Goal: Information Seeking & Learning: Learn about a topic

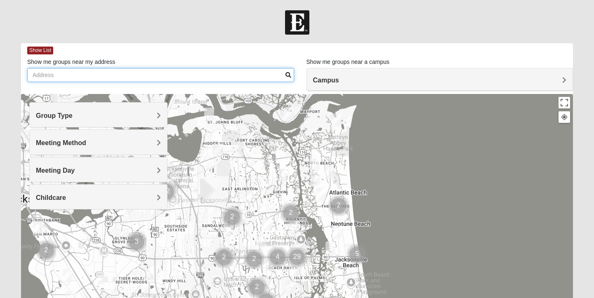
click at [124, 78] on input "Show me groups near my address" at bounding box center [160, 75] width 267 height 14
type input "1524"
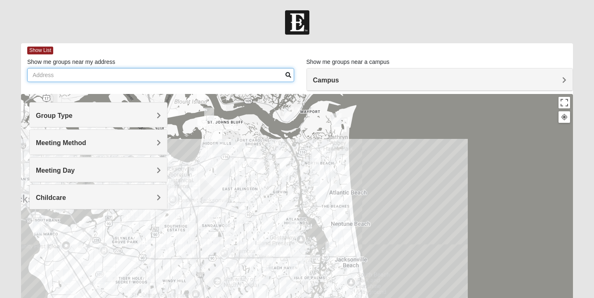
type input "1524 Waterbridge Ct"
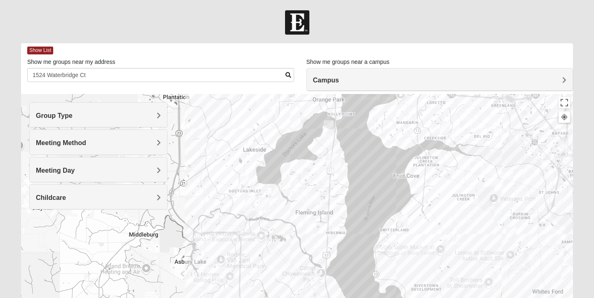
drag, startPoint x: 305, startPoint y: 266, endPoint x: 305, endPoint y: 174, distance: 92.3
click at [305, 174] on div at bounding box center [296, 259] width 551 height 330
click at [303, 179] on div at bounding box center [296, 259] width 551 height 330
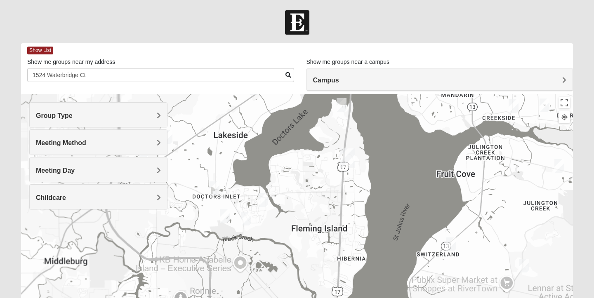
click at [303, 179] on div at bounding box center [296, 259] width 551 height 330
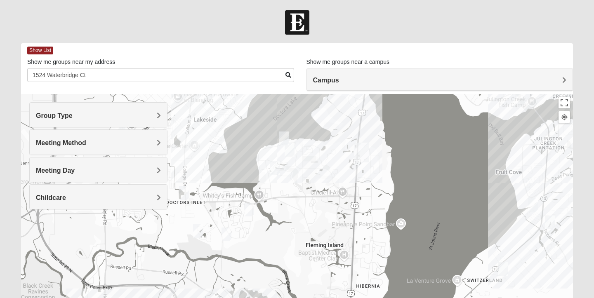
click at [296, 168] on div at bounding box center [296, 259] width 551 height 330
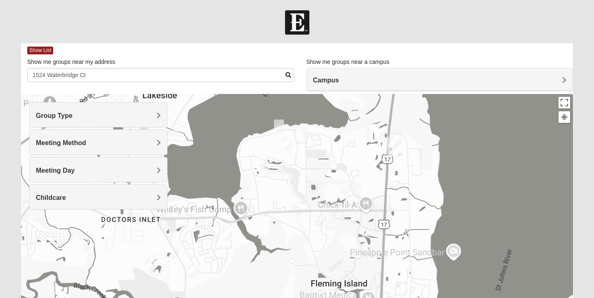
click at [296, 168] on div at bounding box center [296, 259] width 551 height 330
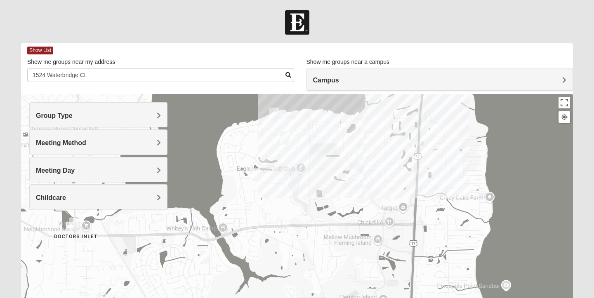
click at [288, 153] on div at bounding box center [296, 259] width 551 height 330
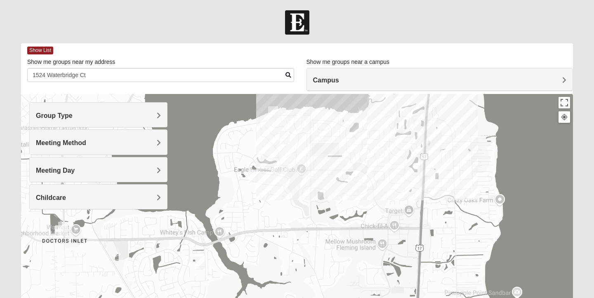
click at [288, 153] on div at bounding box center [296, 259] width 551 height 330
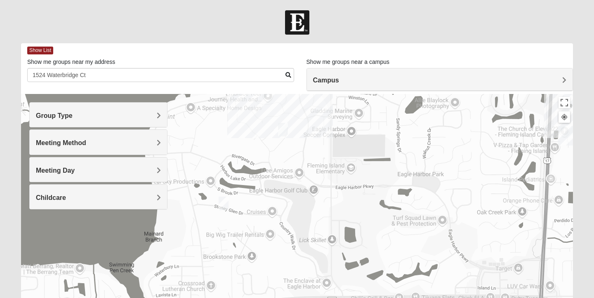
click at [288, 153] on div at bounding box center [296, 259] width 551 height 330
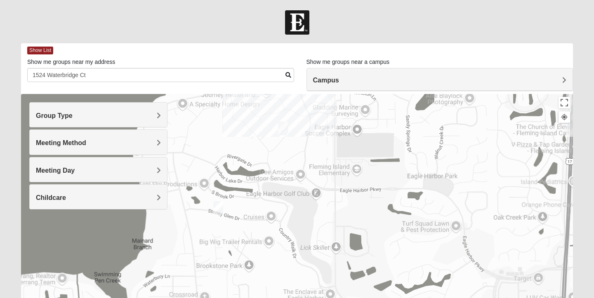
click at [288, 153] on div at bounding box center [296, 259] width 551 height 330
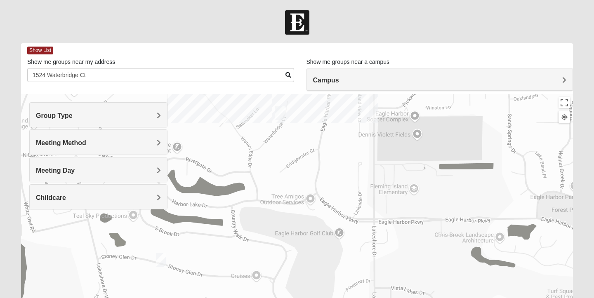
click at [285, 141] on div at bounding box center [296, 259] width 551 height 330
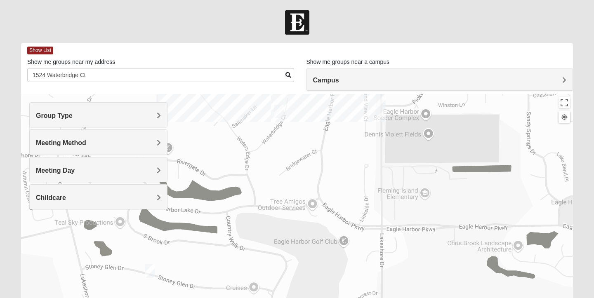
click at [285, 141] on div at bounding box center [296, 259] width 551 height 330
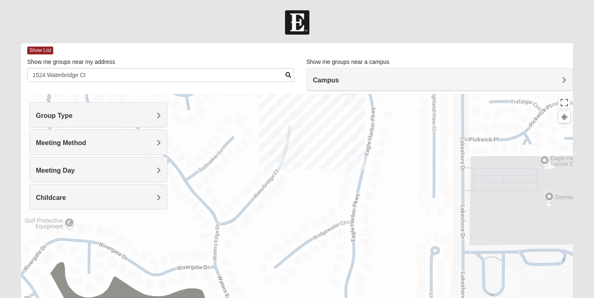
drag, startPoint x: 284, startPoint y: 126, endPoint x: 286, endPoint y: 192, distance: 66.4
click at [286, 192] on div at bounding box center [296, 259] width 551 height 330
click at [274, 182] on div at bounding box center [296, 259] width 551 height 330
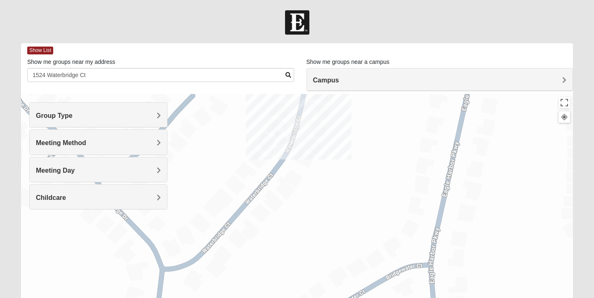
click at [279, 169] on div at bounding box center [296, 259] width 551 height 330
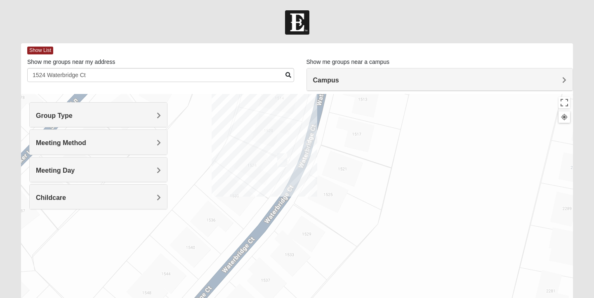
drag, startPoint x: 279, startPoint y: 169, endPoint x: 279, endPoint y: 218, distance: 48.6
click at [279, 218] on div at bounding box center [296, 259] width 551 height 330
click at [282, 158] on img "Mixed Miller 32003" at bounding box center [282, 160] width 10 height 14
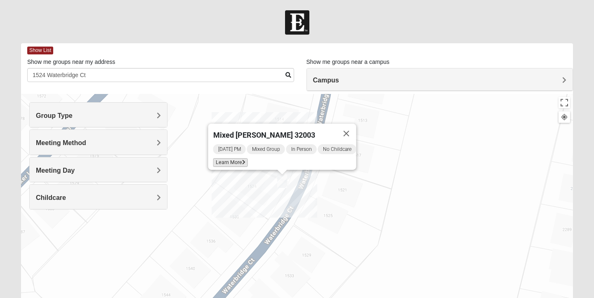
click at [232, 158] on span "Learn More" at bounding box center [230, 162] width 35 height 9
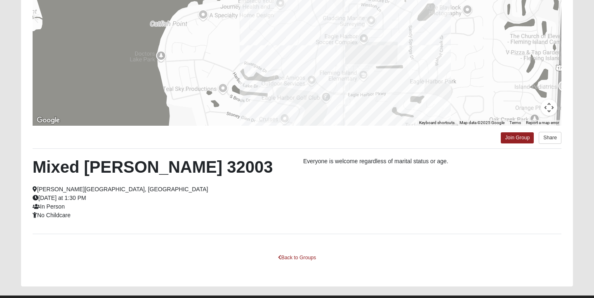
scroll to position [130, 0]
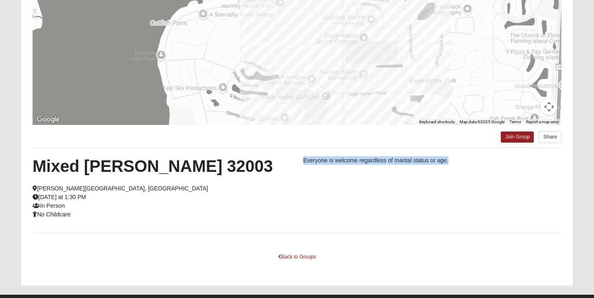
drag, startPoint x: 357, startPoint y: 156, endPoint x: 466, endPoint y: 167, distance: 110.2
click at [466, 167] on div "Everyone is welcome regardless of marital status or age." at bounding box center [432, 162] width 270 height 13
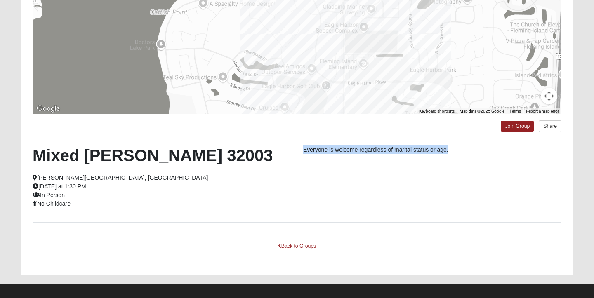
scroll to position [138, 0]
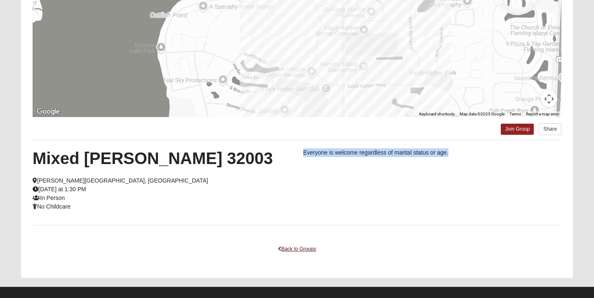
click at [304, 248] on link "Back to Groups" at bounding box center [296, 249] width 49 height 13
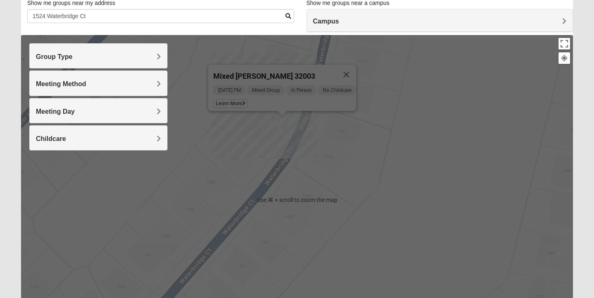
scroll to position [59, 0]
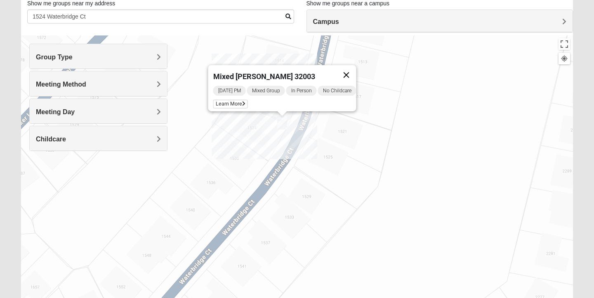
click at [352, 70] on button "Close" at bounding box center [346, 75] width 20 height 20
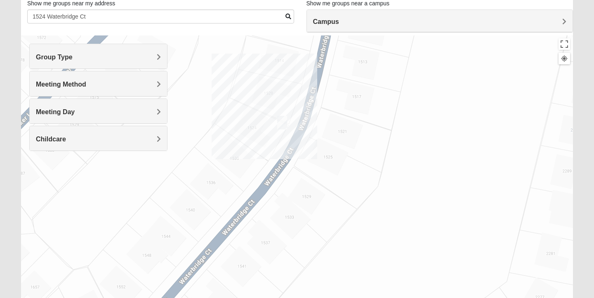
click at [267, 92] on div "To navigate, press the arrow keys." at bounding box center [296, 200] width 551 height 330
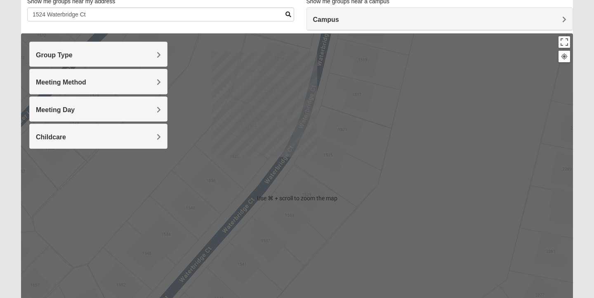
scroll to position [61, 0]
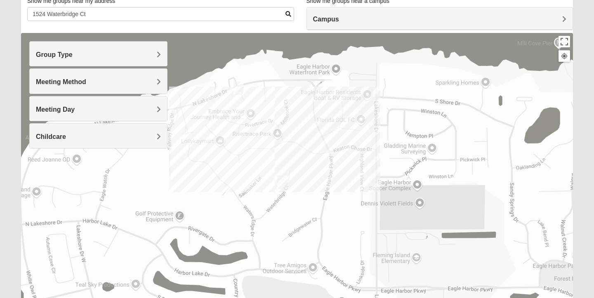
click at [239, 89] on img "1825 Mixed Suggs 32068" at bounding box center [238, 89] width 10 height 14
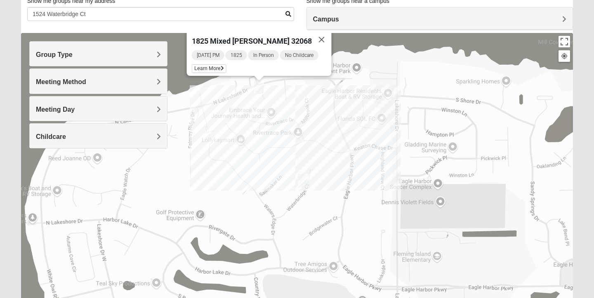
drag, startPoint x: 256, startPoint y: 247, endPoint x: 276, endPoint y: 213, distance: 39.9
click at [276, 213] on div "1825 Mixed [PERSON_NAME] 32068 [DATE] PM 1825 In Person No Childcare Learn More" at bounding box center [296, 198] width 551 height 330
click at [220, 64] on span "Learn More" at bounding box center [209, 68] width 35 height 9
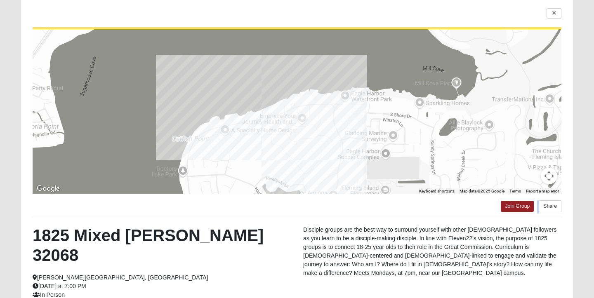
drag, startPoint x: 247, startPoint y: 221, endPoint x: 247, endPoint y: 206, distance: 14.8
click at [247, 206] on div "← Move left → Move right ↑ Move up ↓ Move down + Zoom in - Zoom out Home Jump l…" at bounding box center [296, 186] width 551 height 378
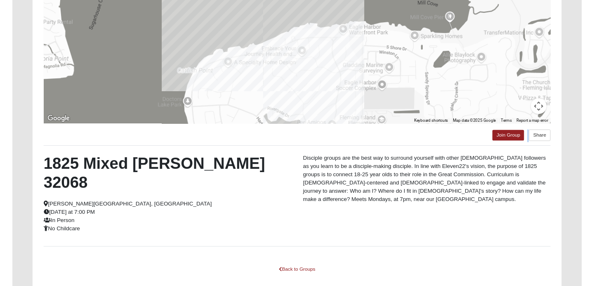
scroll to position [135, 0]
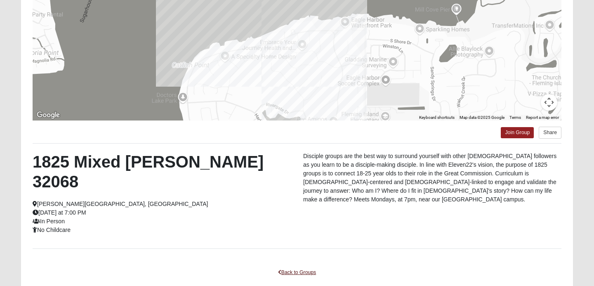
click at [293, 266] on link "Back to Groups" at bounding box center [296, 272] width 49 height 13
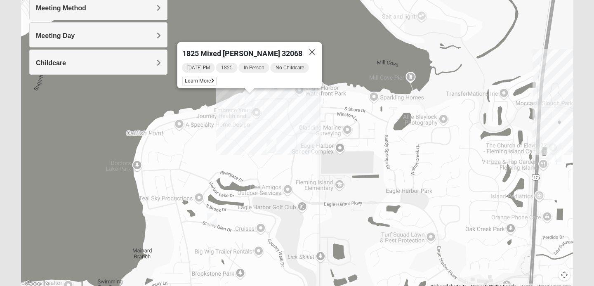
click at [211, 220] on img "Mixed Sims 32003" at bounding box center [212, 220] width 10 height 14
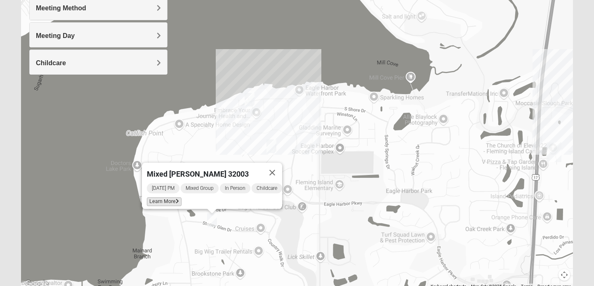
click at [170, 199] on span "Learn More" at bounding box center [164, 201] width 35 height 9
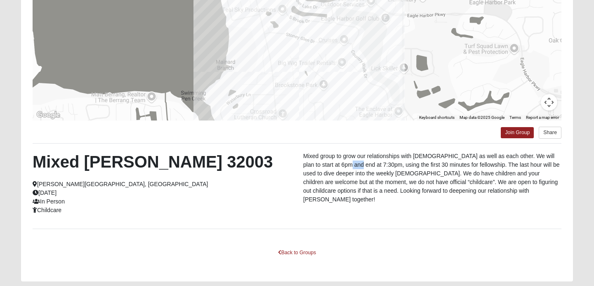
drag, startPoint x: 333, startPoint y: 164, endPoint x: 344, endPoint y: 166, distance: 11.7
click at [344, 166] on p "Mixed group to grow our relationships with [DEMOGRAPHIC_DATA] as well as each o…" at bounding box center [432, 178] width 258 height 52
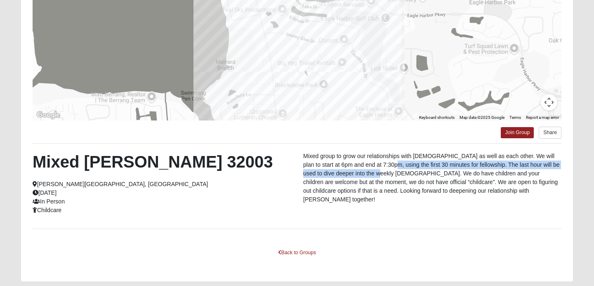
drag, startPoint x: 377, startPoint y: 164, endPoint x: 362, endPoint y: 171, distance: 16.6
click at [362, 171] on p "Mixed group to grow our relationships with [DEMOGRAPHIC_DATA] as well as each o…" at bounding box center [432, 178] width 258 height 52
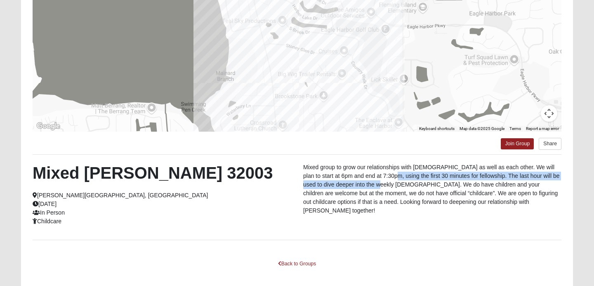
scroll to position [118, 0]
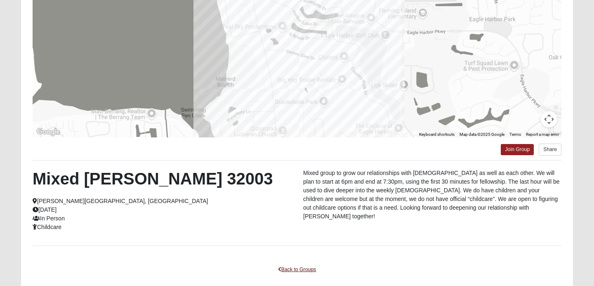
click at [289, 268] on link "Back to Groups" at bounding box center [296, 269] width 49 height 13
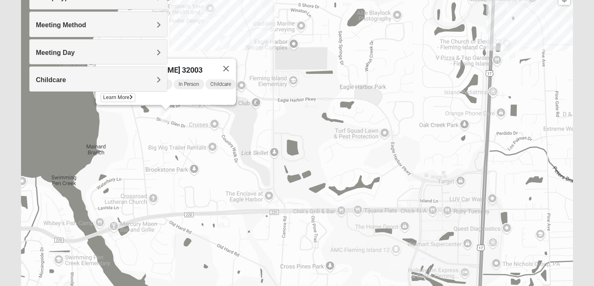
drag, startPoint x: 308, startPoint y: 249, endPoint x: 261, endPoint y: 127, distance: 130.2
click at [261, 127] on div "Mixed [PERSON_NAME] 32003 [DATE] PM Mixed Group In Person Childcare Learn More" at bounding box center [296, 141] width 551 height 330
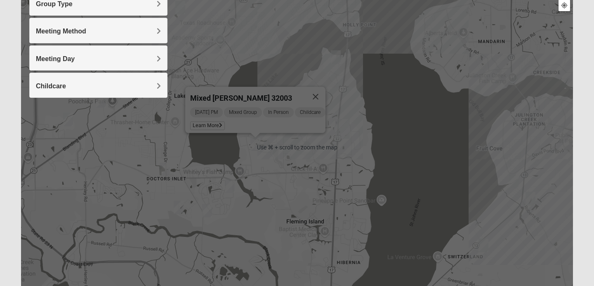
scroll to position [112, 0]
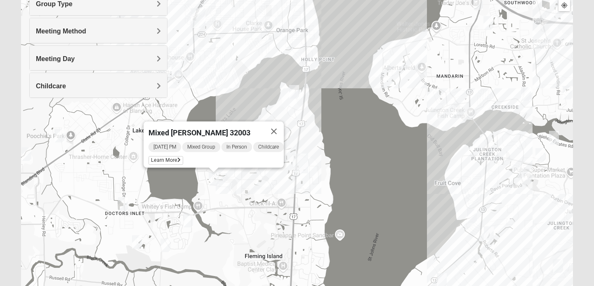
drag, startPoint x: 290, startPoint y: 162, endPoint x: 248, endPoint y: 195, distance: 54.3
click at [247, 195] on div "Mixed [PERSON_NAME] 32003 [DATE] PM Mixed Group In Person Childcare Learn More" at bounding box center [296, 147] width 551 height 330
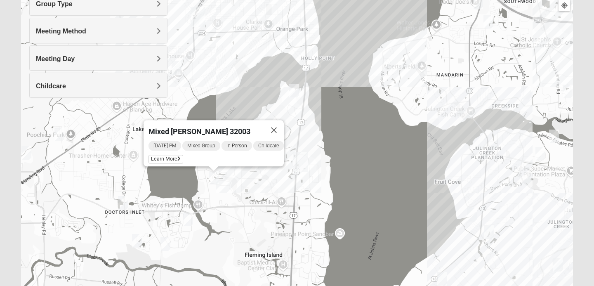
click at [296, 94] on img "Mixed Bryant 32003" at bounding box center [294, 91] width 10 height 14
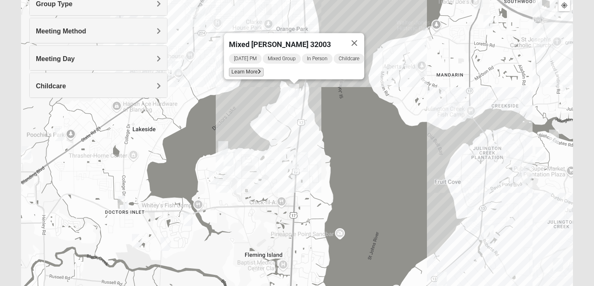
click at [251, 70] on span "Learn More" at bounding box center [246, 72] width 35 height 9
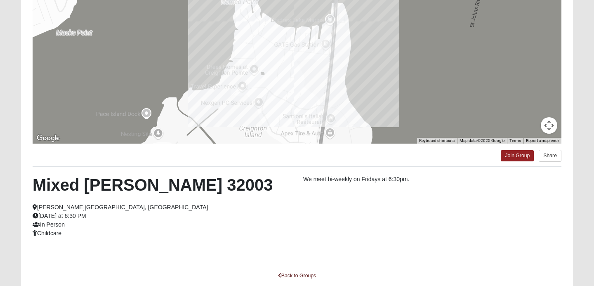
click at [287, 273] on link "Back to Groups" at bounding box center [296, 275] width 49 height 13
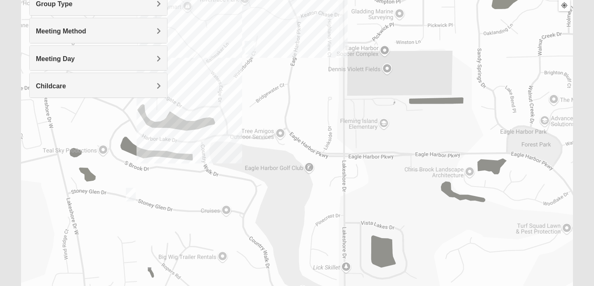
drag, startPoint x: 246, startPoint y: 145, endPoint x: 217, endPoint y: 209, distance: 70.5
click at [217, 209] on div "Mixed [PERSON_NAME] 32003 [DATE] PM Mixed Group In Person Childcare Learn More" at bounding box center [296, 147] width 551 height 330
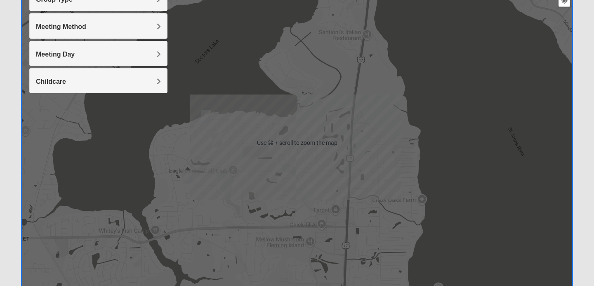
scroll to position [120, 0]
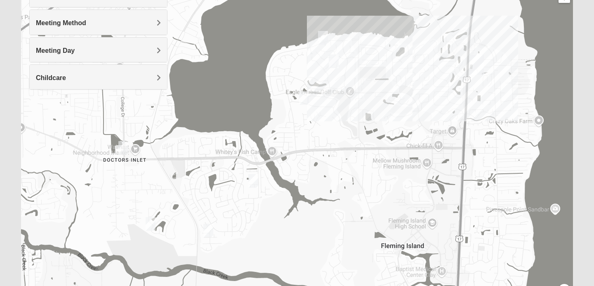
drag, startPoint x: 202, startPoint y: 171, endPoint x: 319, endPoint y: 95, distance: 140.6
click at [319, 95] on div "Mixed [PERSON_NAME] 32003 [DATE] PM Mixed Group In Person Childcare Learn More" at bounding box center [296, 139] width 551 height 330
click at [209, 229] on img "Womens New 32068" at bounding box center [208, 230] width 10 height 14
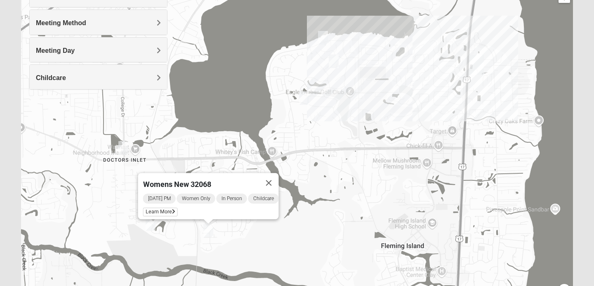
click at [125, 146] on img "Mens Michael Serig 32068" at bounding box center [123, 148] width 10 height 14
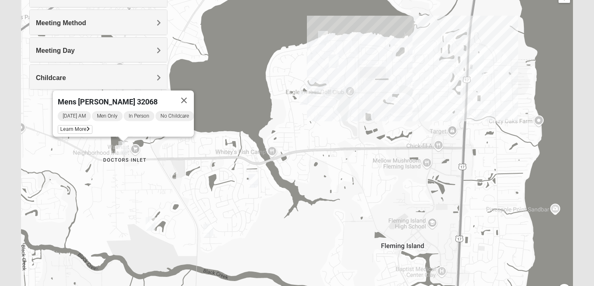
click at [150, 223] on img "Mixed Atwood 32068" at bounding box center [150, 224] width 10 height 14
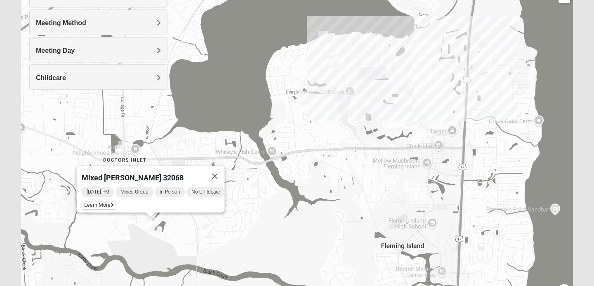
click at [123, 149] on img "Mens Michael Serig 32068" at bounding box center [123, 148] width 10 height 14
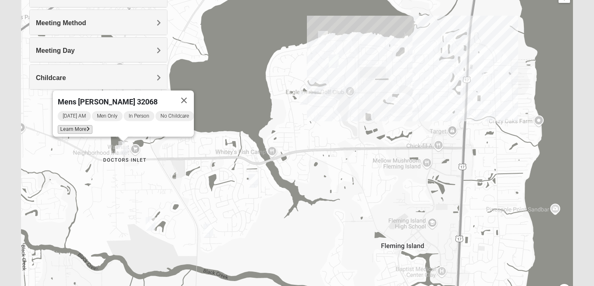
click at [66, 125] on span "Learn More" at bounding box center [75, 129] width 35 height 9
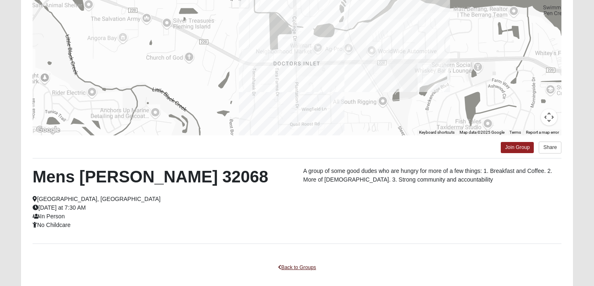
click at [304, 264] on link "Back to Groups" at bounding box center [296, 267] width 49 height 13
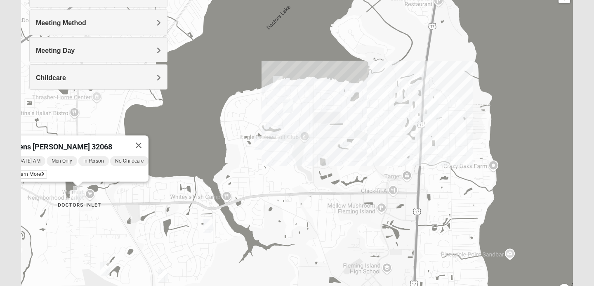
drag, startPoint x: 349, startPoint y: 100, endPoint x: 298, endPoint y: 152, distance: 72.6
click at [298, 152] on div "Mens [PERSON_NAME] 32068 [DATE] AM Men Only In Person No Childcare Learn More" at bounding box center [296, 139] width 551 height 330
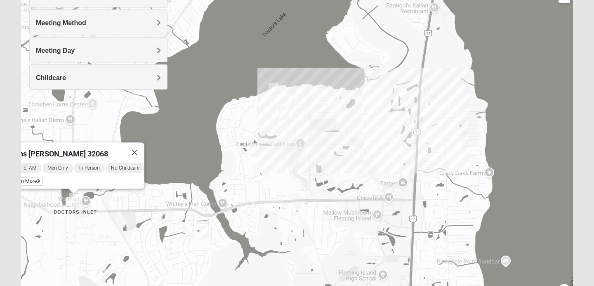
click at [284, 114] on img "Mixed Miller 32003" at bounding box center [284, 113] width 10 height 14
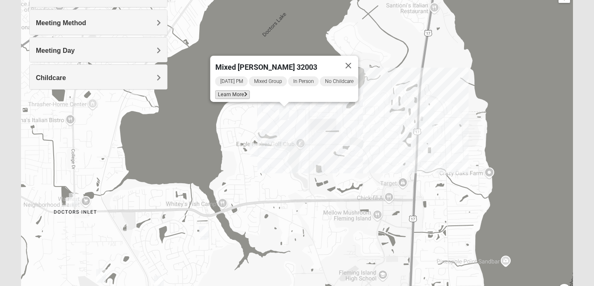
click at [234, 90] on span "Learn More" at bounding box center [232, 94] width 35 height 9
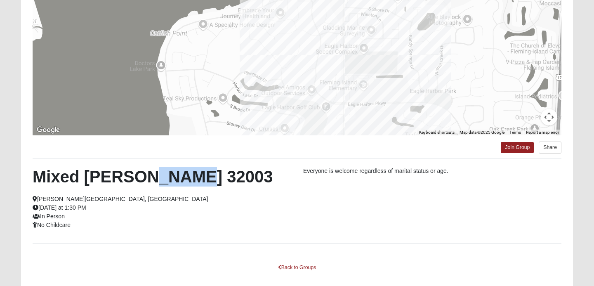
drag, startPoint x: 135, startPoint y: 174, endPoint x: 202, endPoint y: 176, distance: 67.6
click at [202, 176] on h2 "Mixed [PERSON_NAME] 32003" at bounding box center [162, 177] width 258 height 20
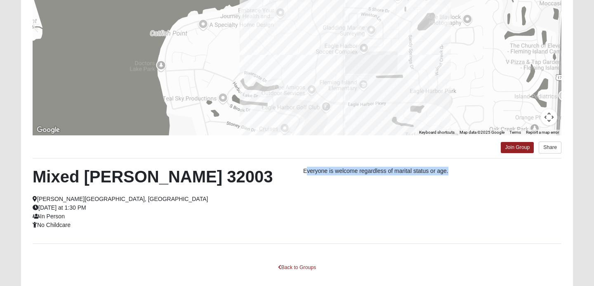
drag, startPoint x: 307, startPoint y: 169, endPoint x: 388, endPoint y: 185, distance: 82.7
click at [388, 185] on div "Mixed [PERSON_NAME] 32003 [PERSON_NAME][GEOGRAPHIC_DATA], [GEOGRAPHIC_DATA] [DA…" at bounding box center [296, 201] width 541 height 68
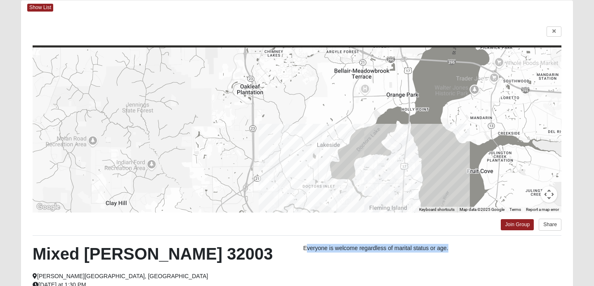
scroll to position [42, 0]
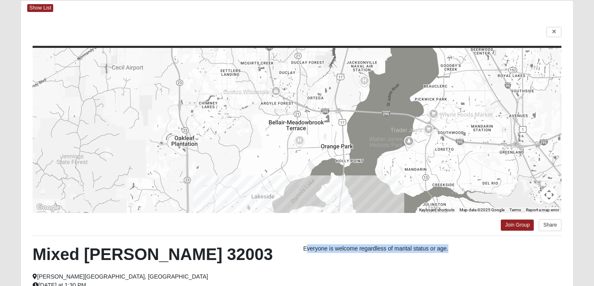
drag, startPoint x: 347, startPoint y: 121, endPoint x: 281, endPoint y: 171, distance: 83.6
click at [281, 171] on div at bounding box center [297, 130] width 528 height 165
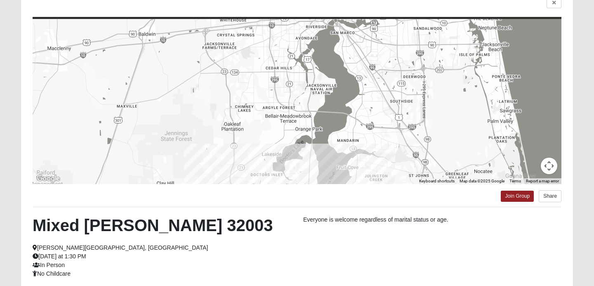
scroll to position [31, 0]
